Goal: Check status: Check status

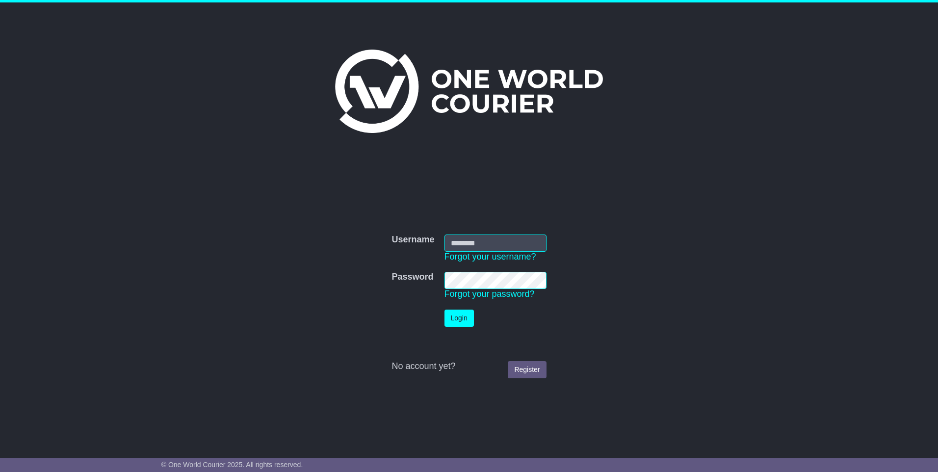
type input "**********"
click at [460, 321] on button "Login" at bounding box center [459, 318] width 29 height 17
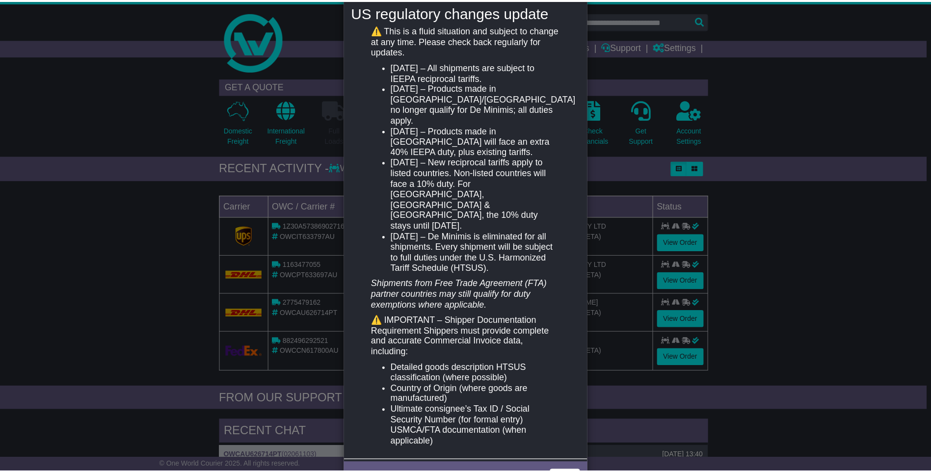
scroll to position [140, 0]
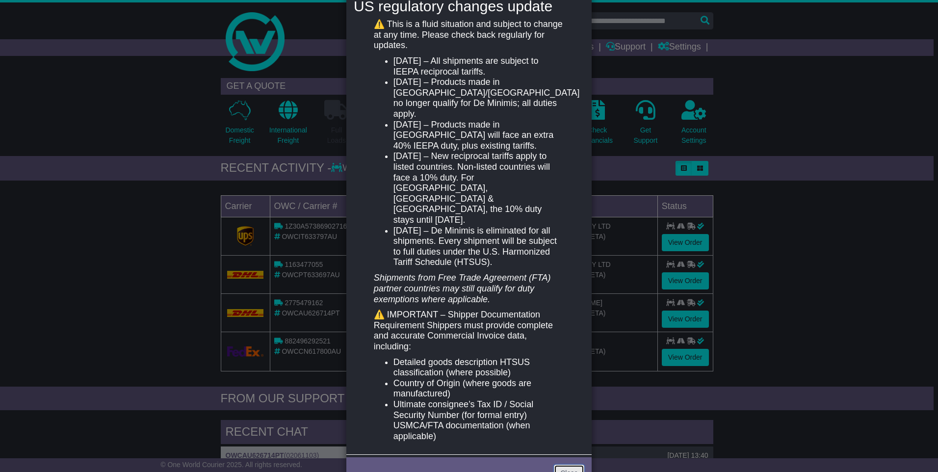
click at [562, 465] on link "Close" at bounding box center [569, 473] width 30 height 17
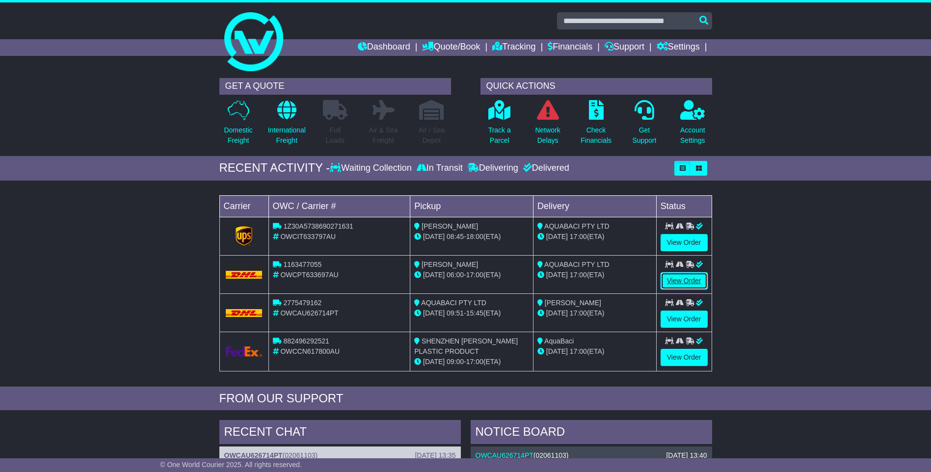
click at [674, 278] on link "View Order" at bounding box center [684, 280] width 47 height 17
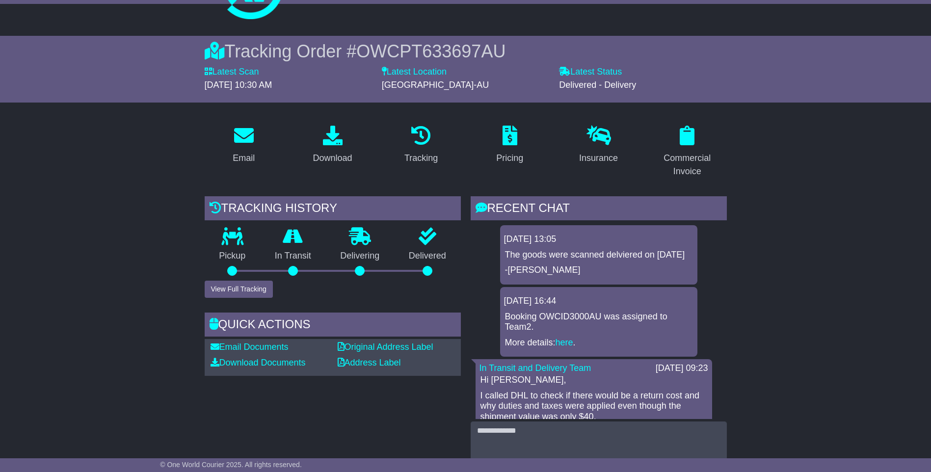
scroll to position [49, 0]
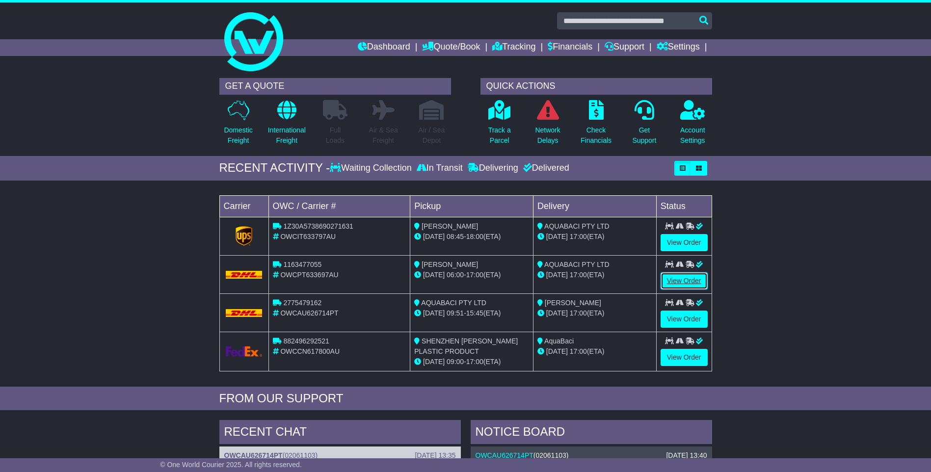
click at [679, 280] on link "View Order" at bounding box center [684, 280] width 47 height 17
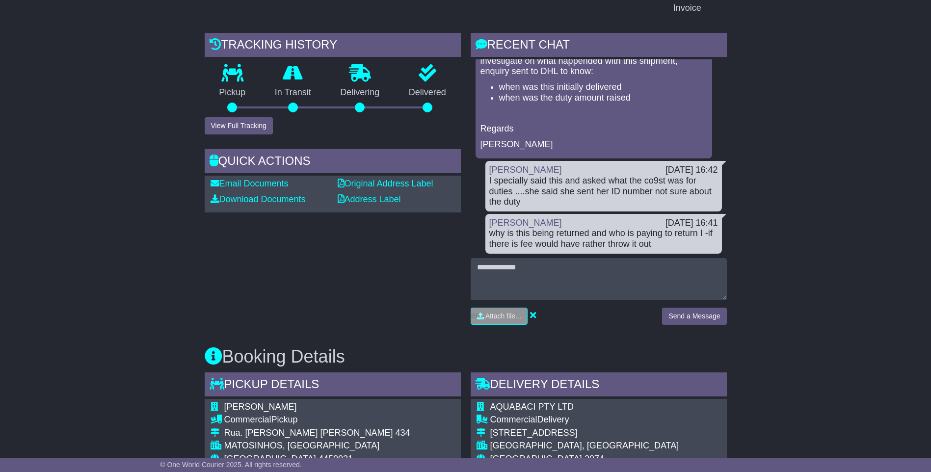
scroll to position [245, 0]
